Goal: Book appointment/travel/reservation

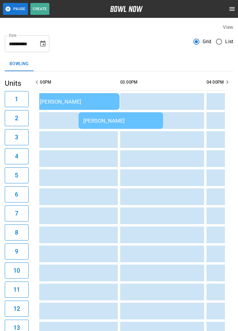
scroll to position [0, 192]
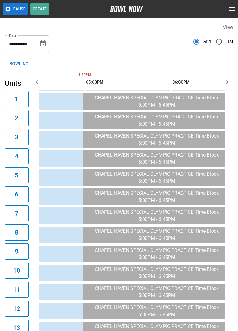
click at [233, 14] on button "open drawer" at bounding box center [232, 9] width 12 height 12
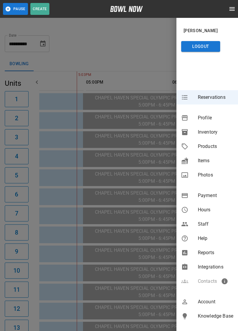
click at [77, 57] on div at bounding box center [119, 165] width 238 height 331
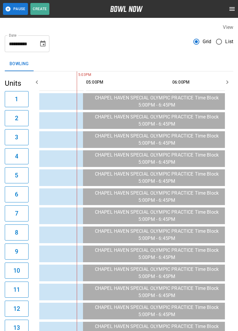
click at [44, 47] on button "Choose date, selected date is Aug 31, 2025" at bounding box center [43, 44] width 12 height 12
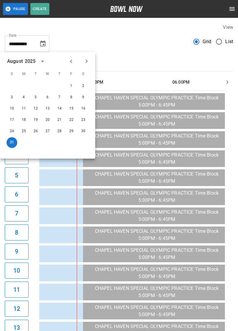
click at [91, 61] on button "Next month" at bounding box center [87, 61] width 10 height 10
click at [27, 85] on button "1" at bounding box center [23, 86] width 11 height 11
type input "**********"
